Goal: Check status: Check status

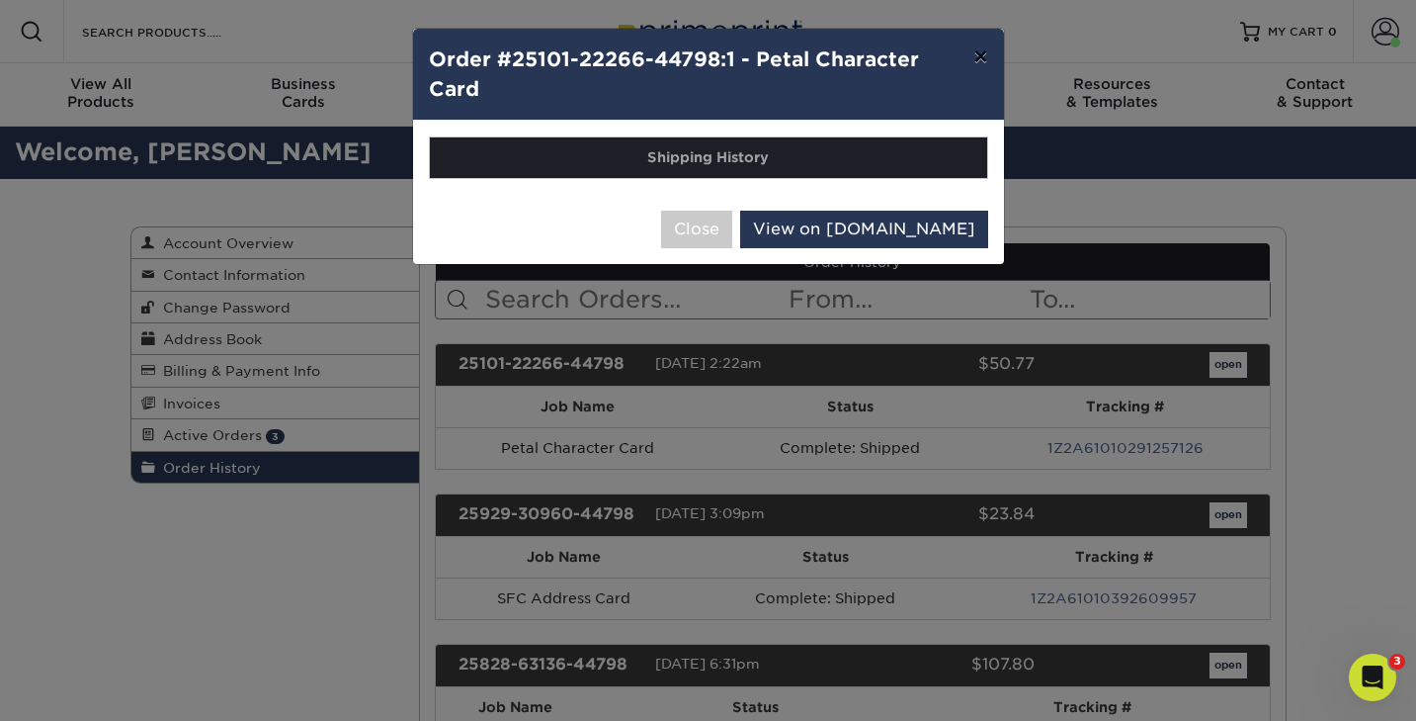
click at [981, 66] on button "×" at bounding box center [980, 56] width 45 height 55
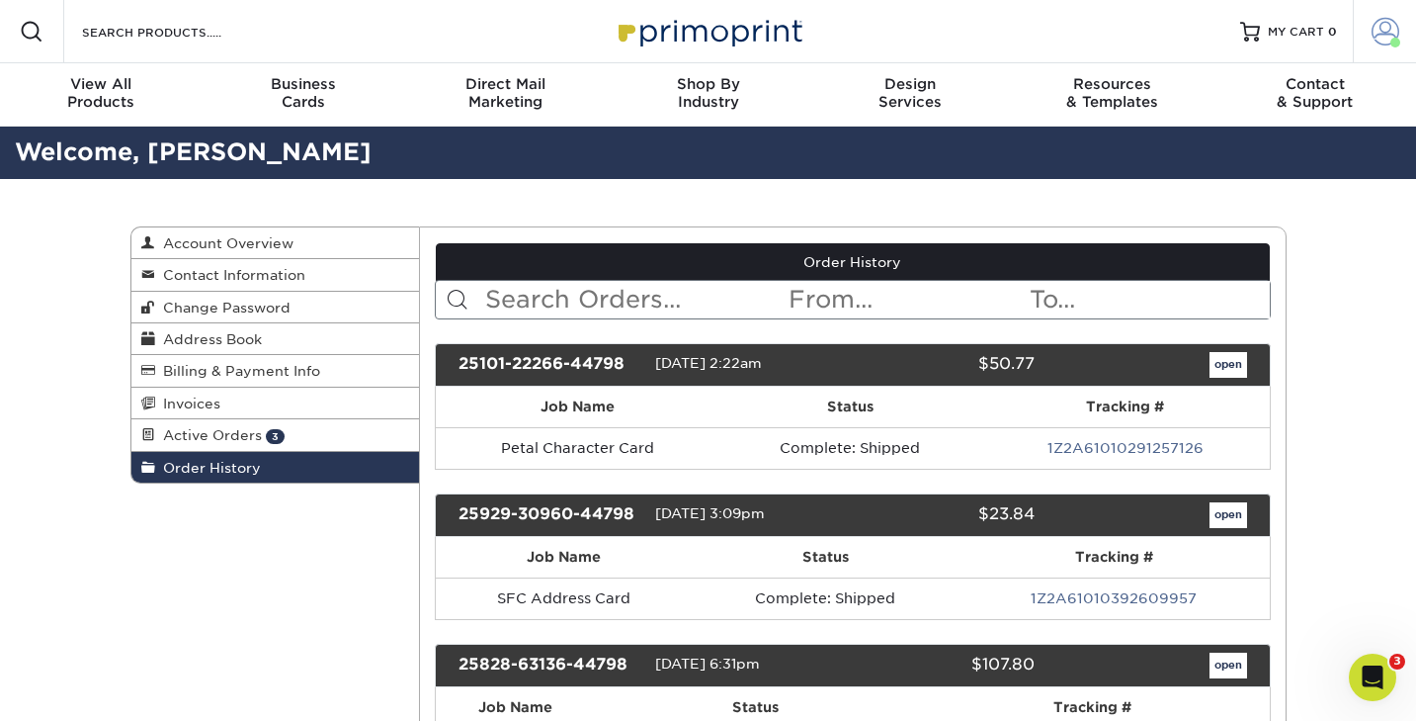
click at [1399, 19] on span at bounding box center [1386, 32] width 28 height 28
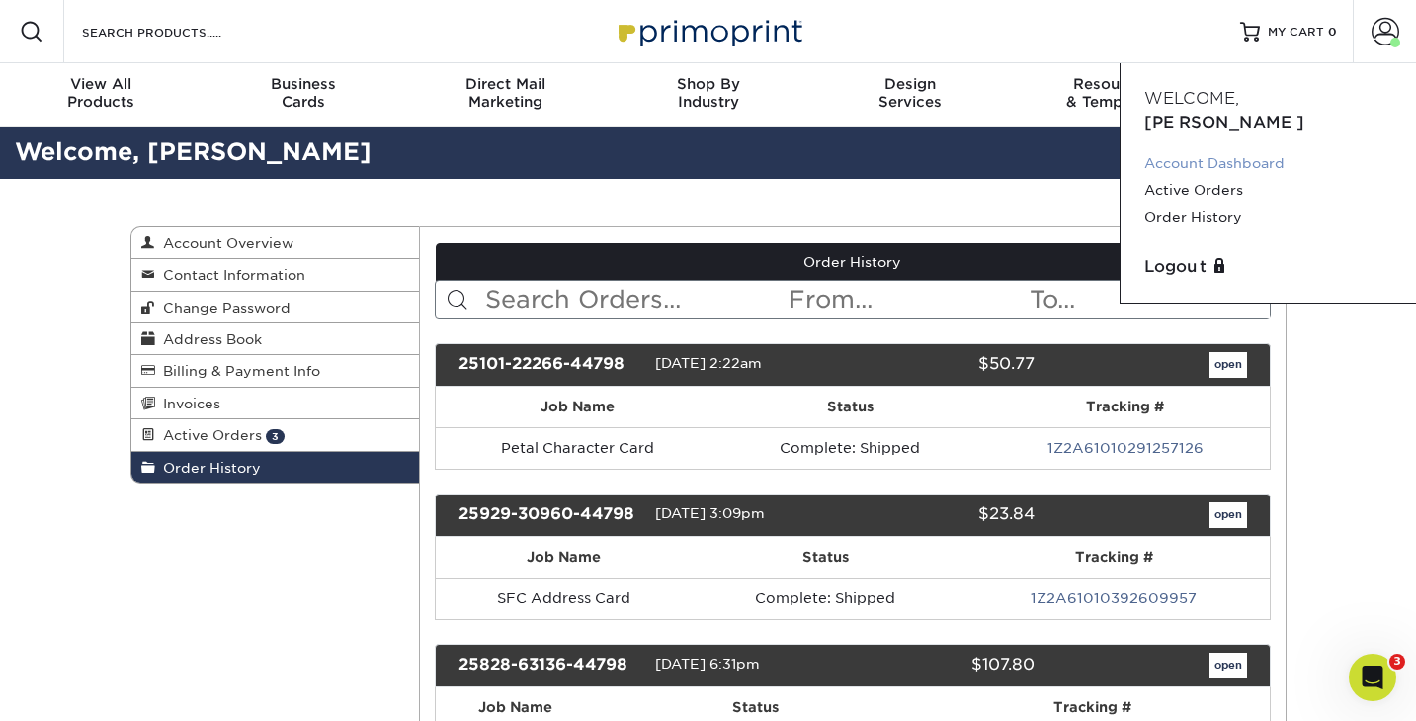
click at [1156, 150] on link "Account Dashboard" at bounding box center [1269, 163] width 248 height 27
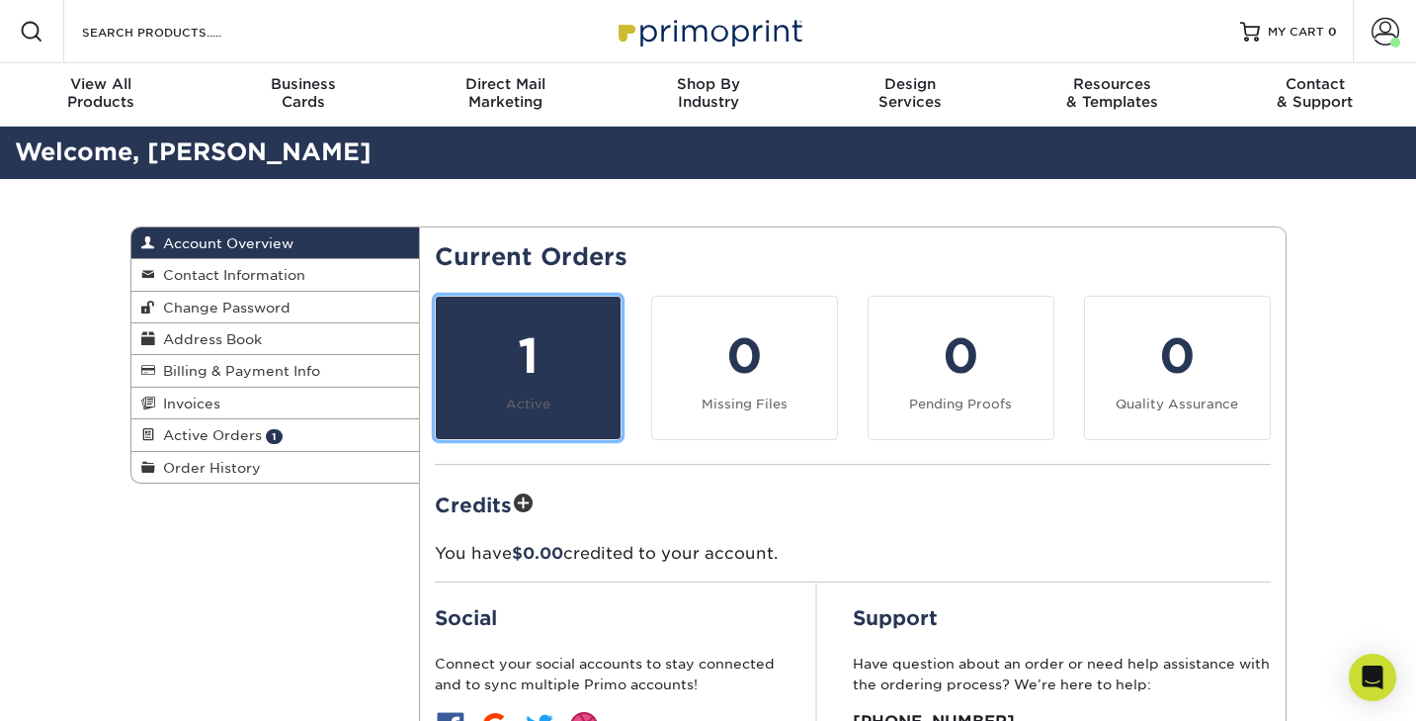
click at [540, 376] on div "1" at bounding box center [528, 355] width 161 height 71
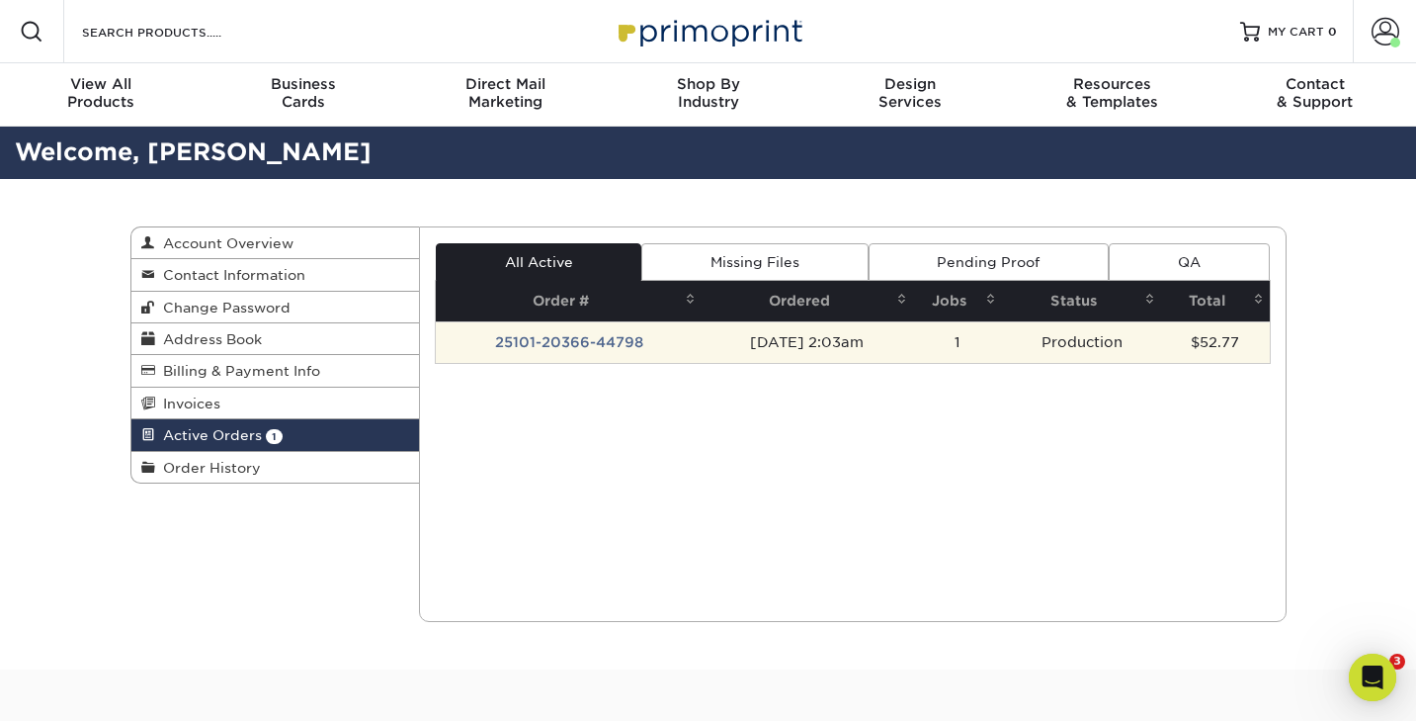
click at [579, 347] on td "25101-20366-44798" at bounding box center [569, 342] width 266 height 42
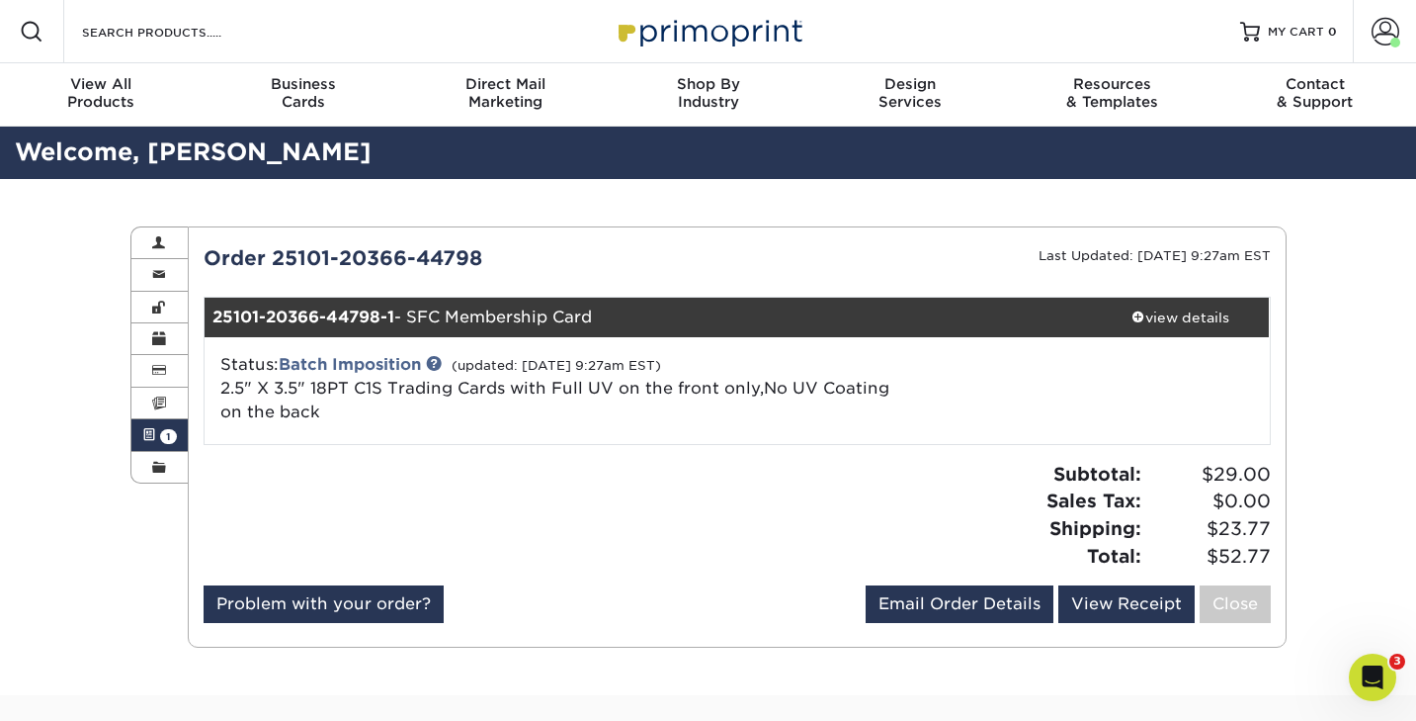
click at [149, 443] on span at bounding box center [149, 435] width 14 height 16
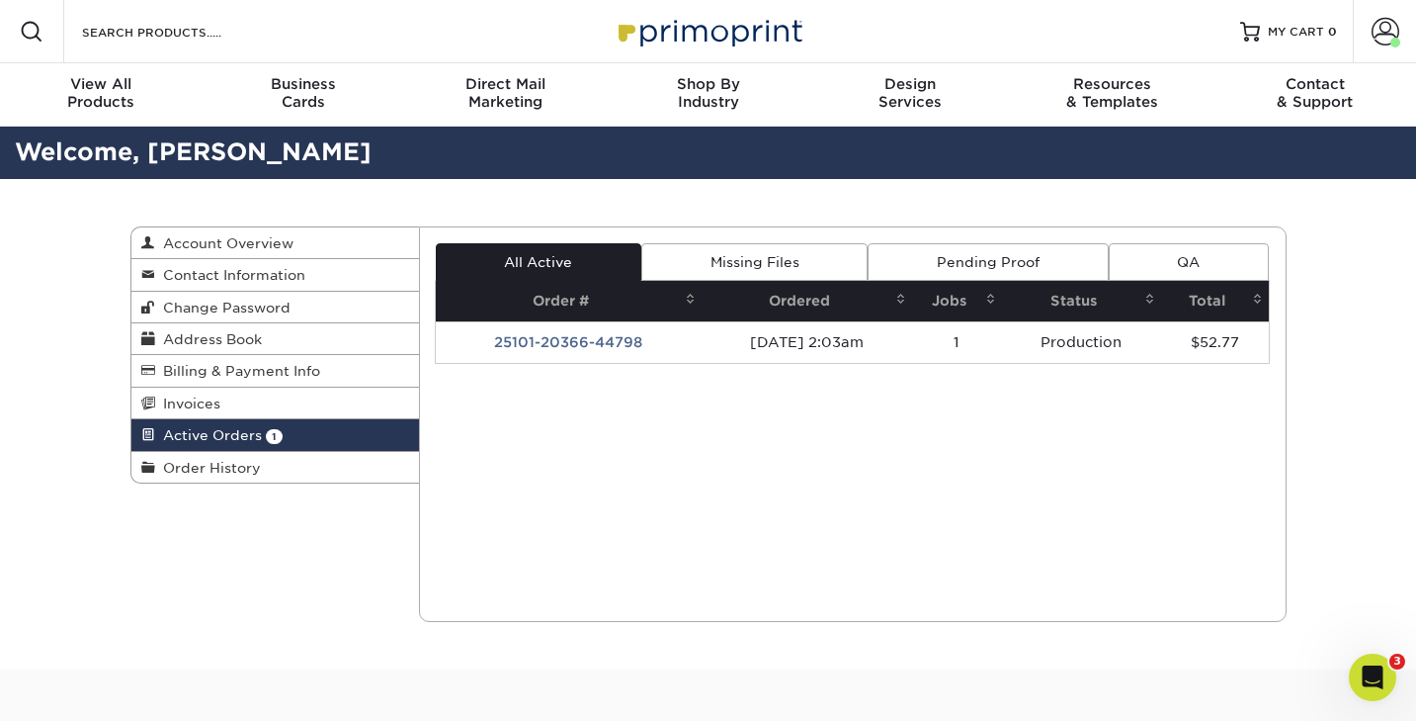
click at [149, 443] on span at bounding box center [148, 435] width 14 height 16
click at [192, 471] on span "Order History" at bounding box center [208, 468] width 106 height 16
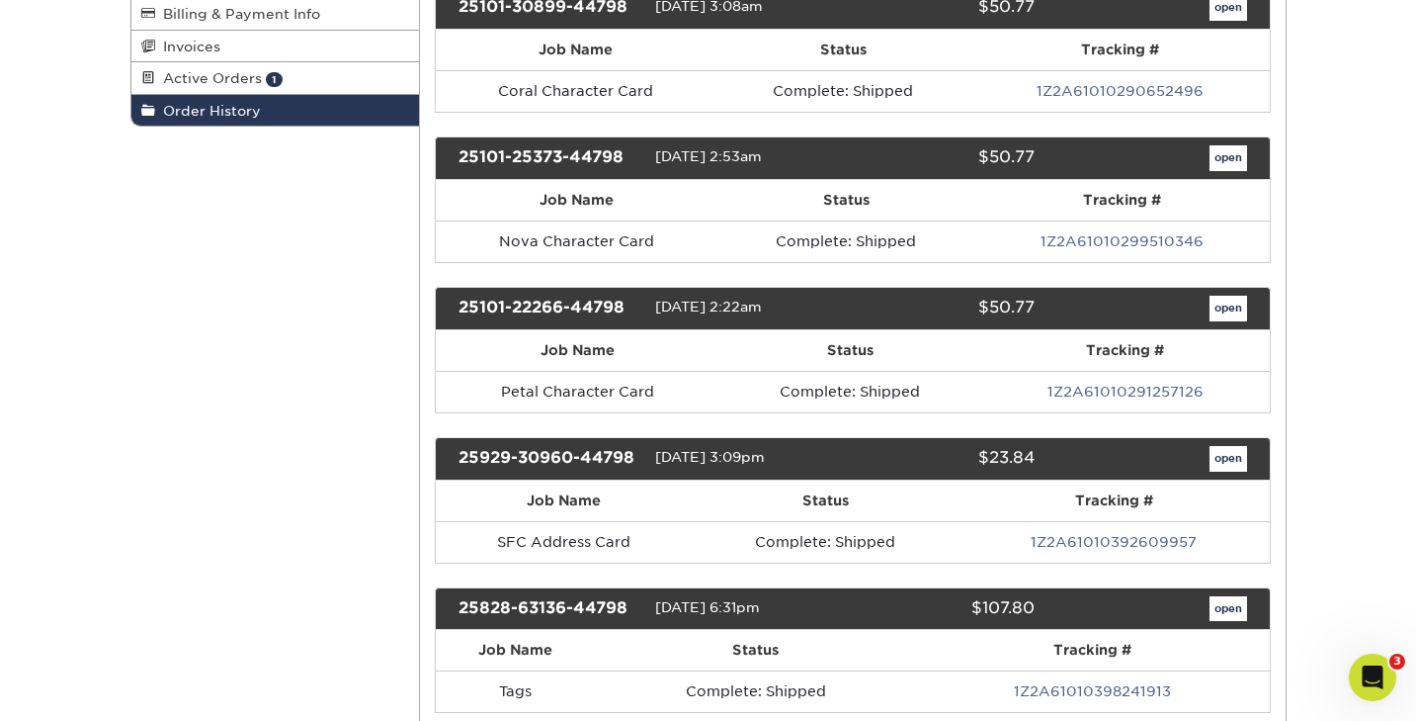
scroll to position [363, 0]
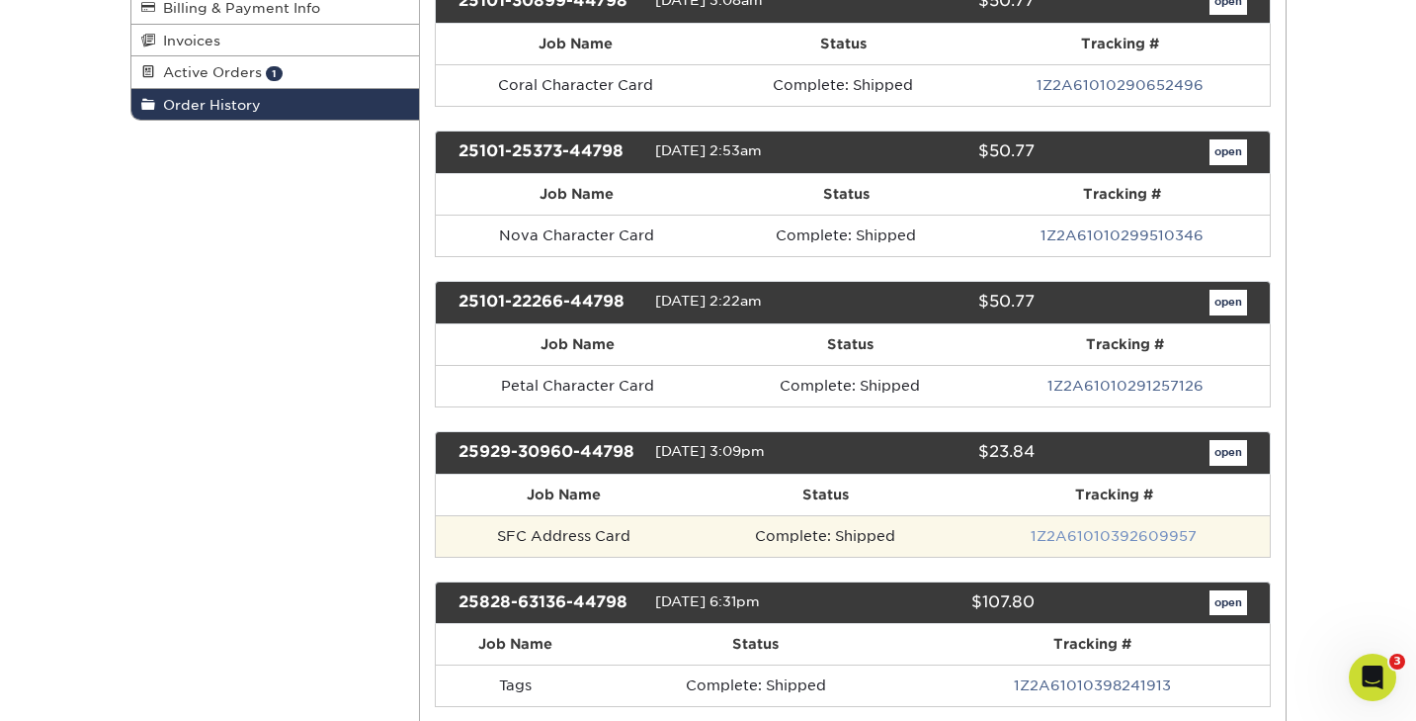
click at [1063, 532] on link "1Z2A61010392609957" at bounding box center [1114, 536] width 166 height 16
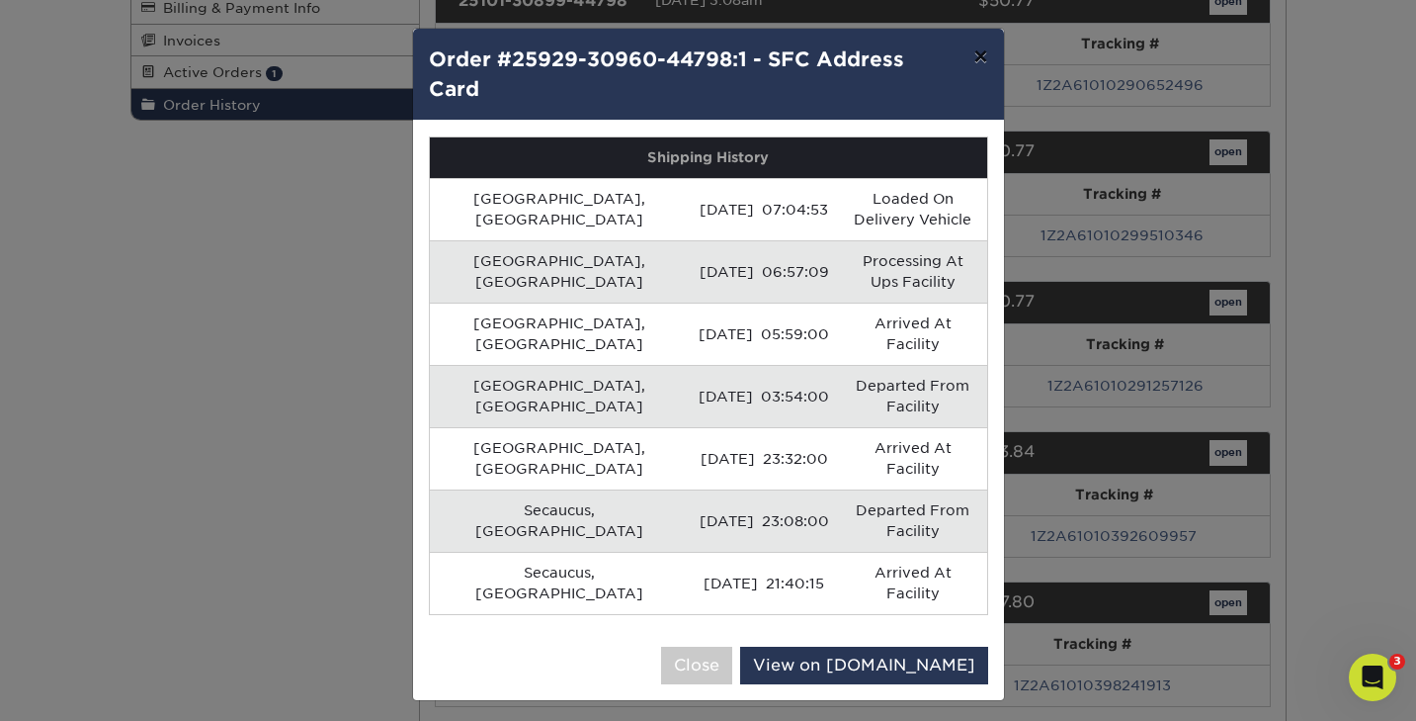
click at [974, 53] on button "×" at bounding box center [980, 56] width 45 height 55
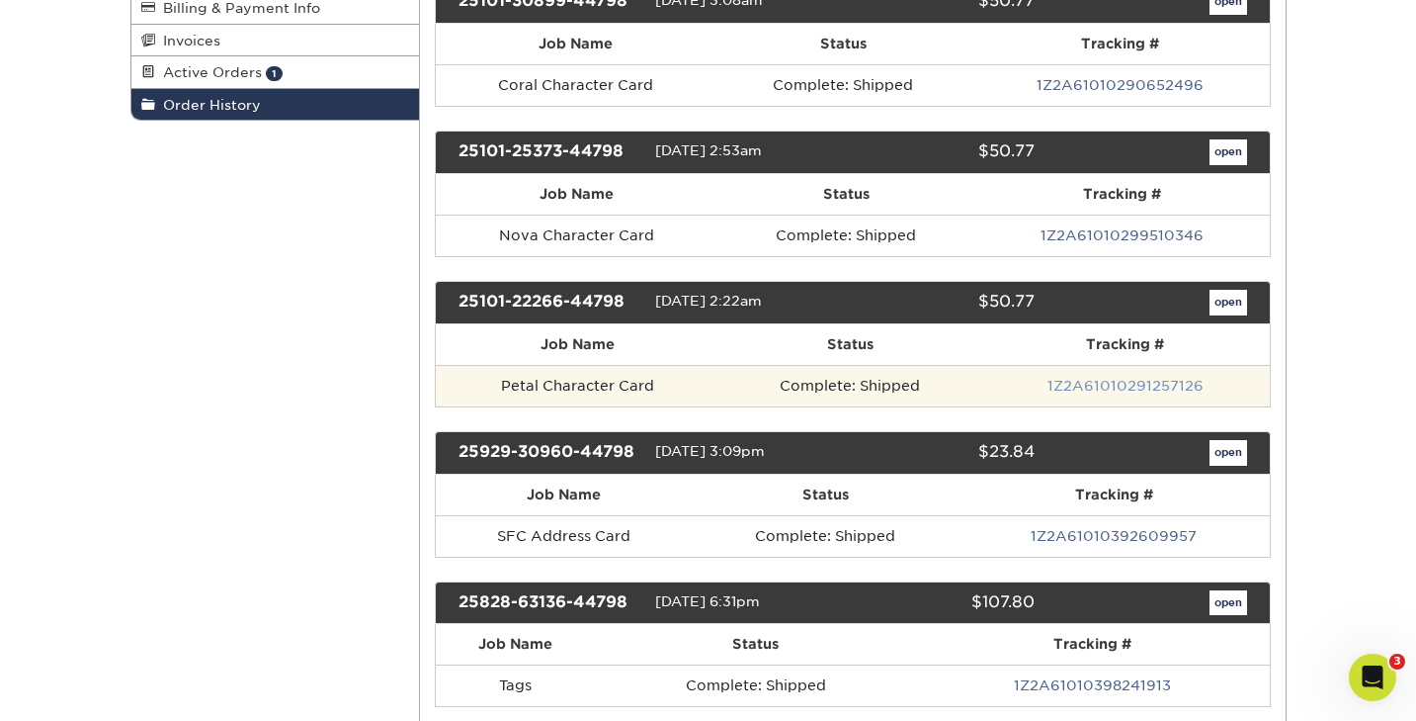
click at [1109, 381] on link "1Z2A61010291257126" at bounding box center [1126, 386] width 156 height 16
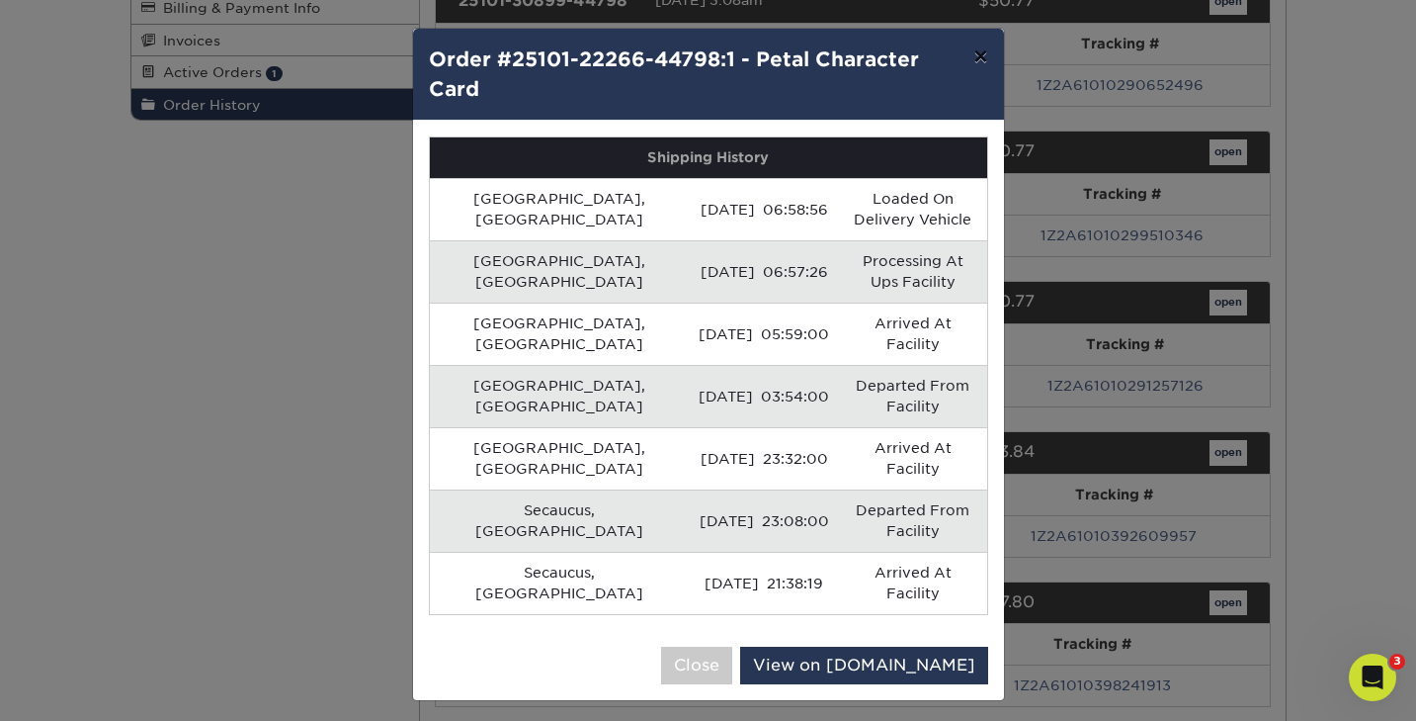
click at [981, 62] on button "×" at bounding box center [980, 56] width 45 height 55
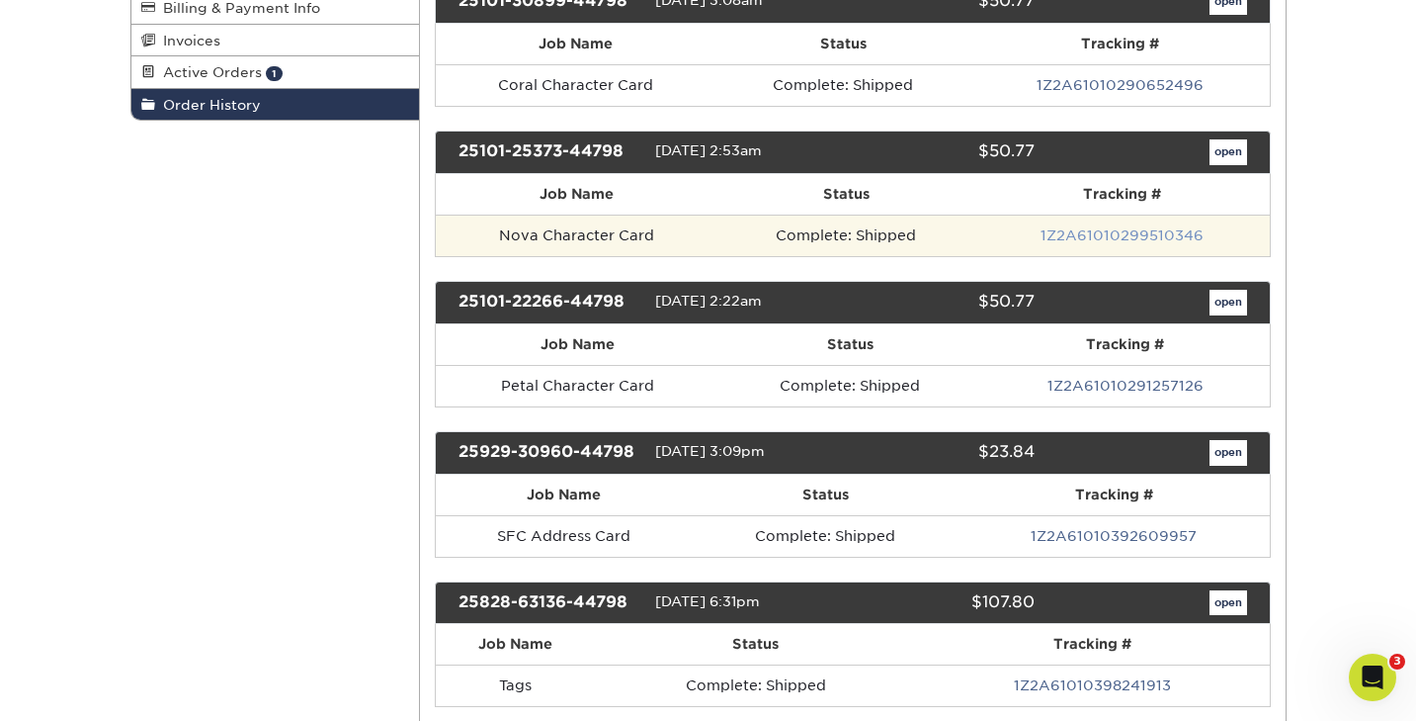
click at [1088, 242] on link "1Z2A61010299510346" at bounding box center [1122, 235] width 163 height 16
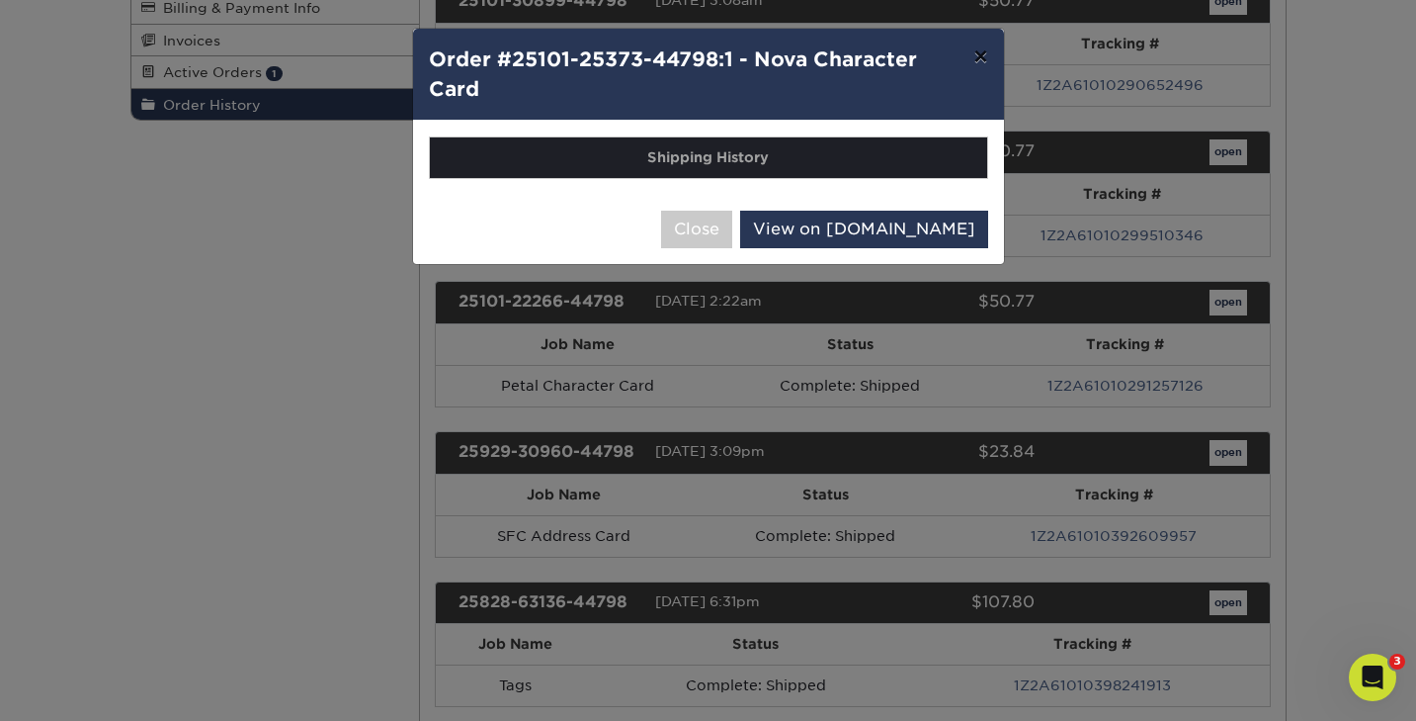
click at [973, 73] on button "×" at bounding box center [980, 56] width 45 height 55
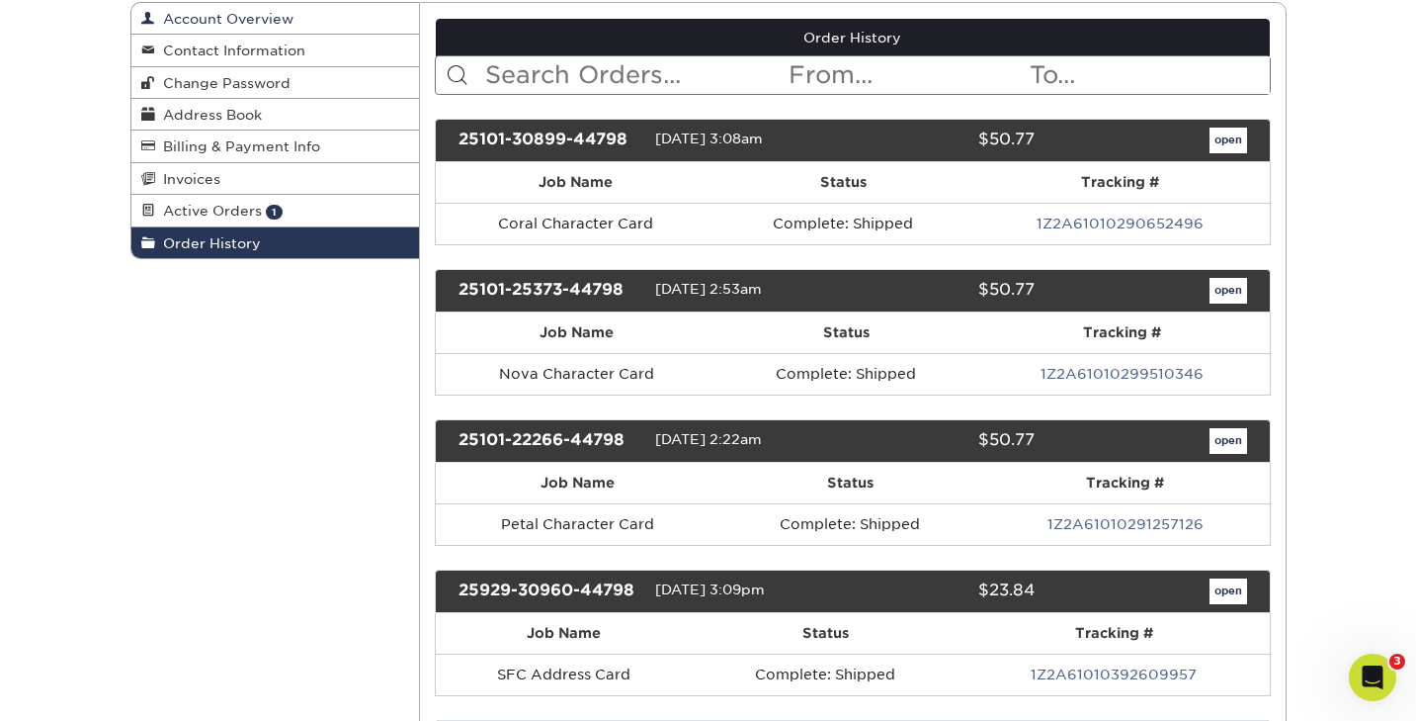
scroll to position [223, 0]
